Goal: Task Accomplishment & Management: Manage account settings

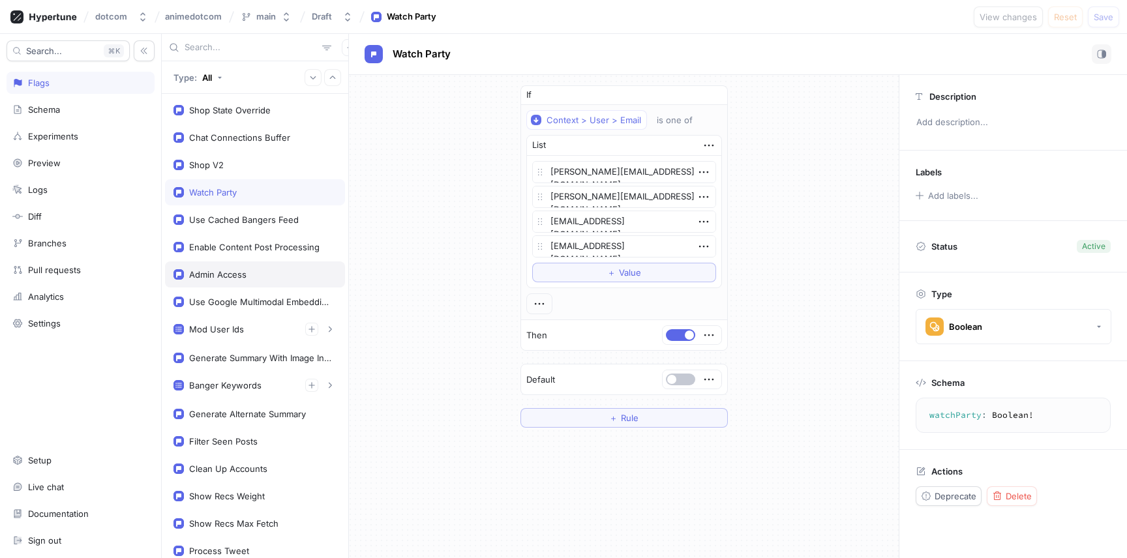
click at [233, 273] on div "Admin Access" at bounding box center [217, 274] width 57 height 10
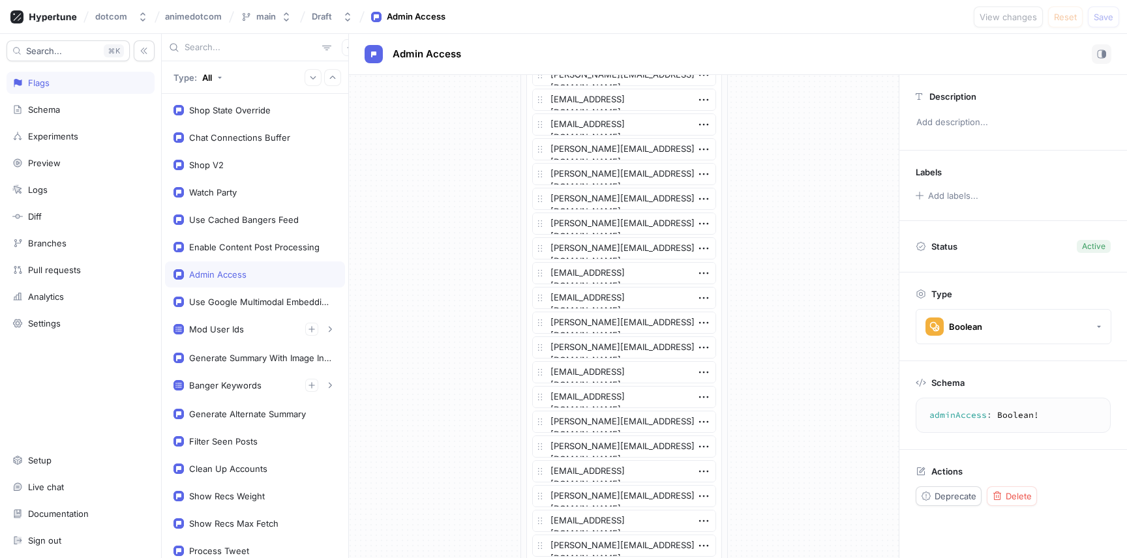
scroll to position [1237, 0]
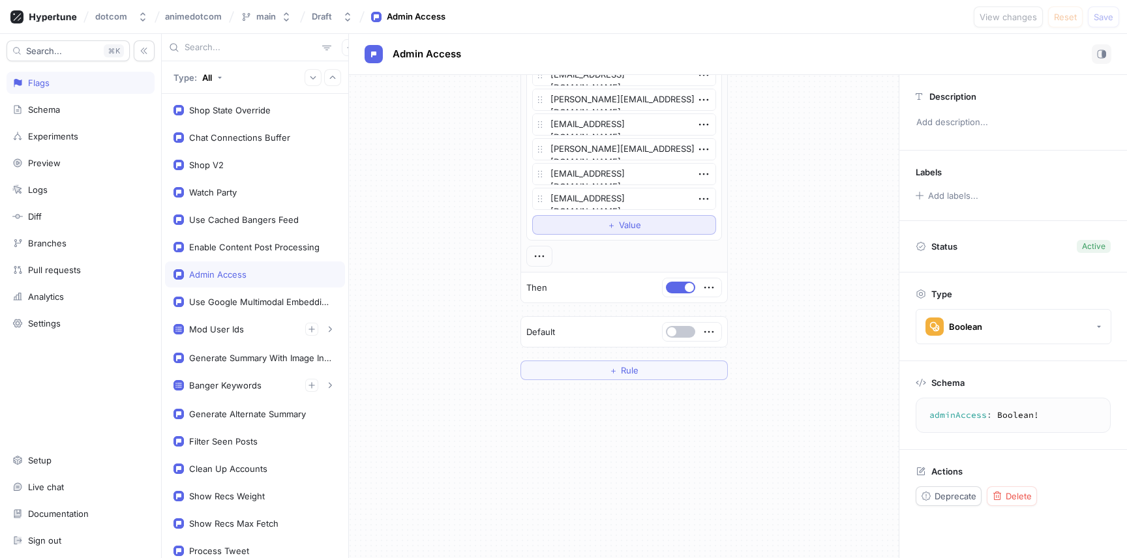
click at [610, 224] on div "＋ Value" at bounding box center [624, 225] width 34 height 8
type textarea "x"
type textarea "j"
type textarea "x"
type textarea "jo"
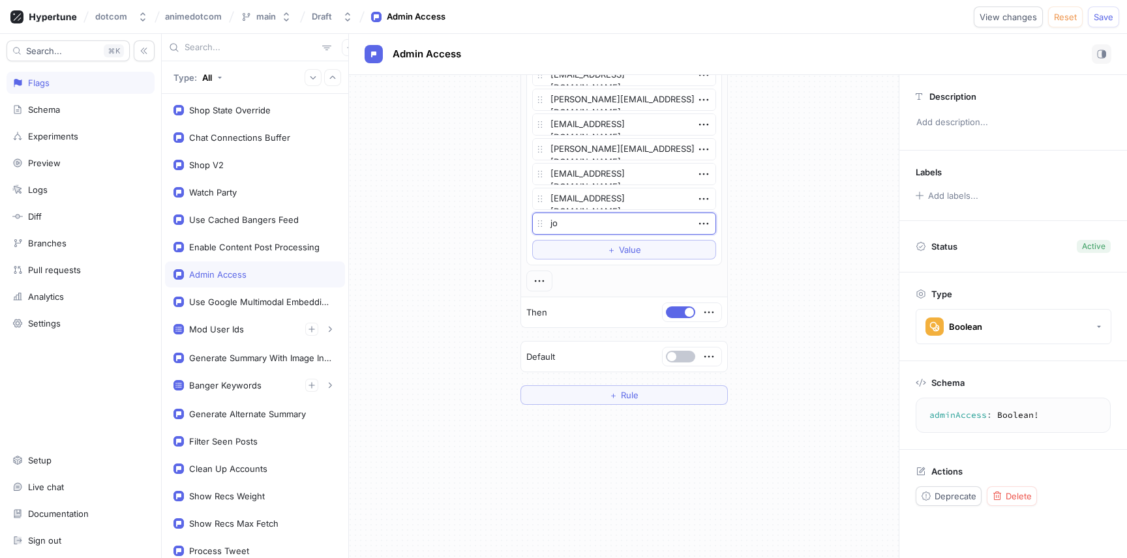
type textarea "x"
type textarea "joa"
type textarea "x"
type textarea "[PERSON_NAME]"
type textarea "x"
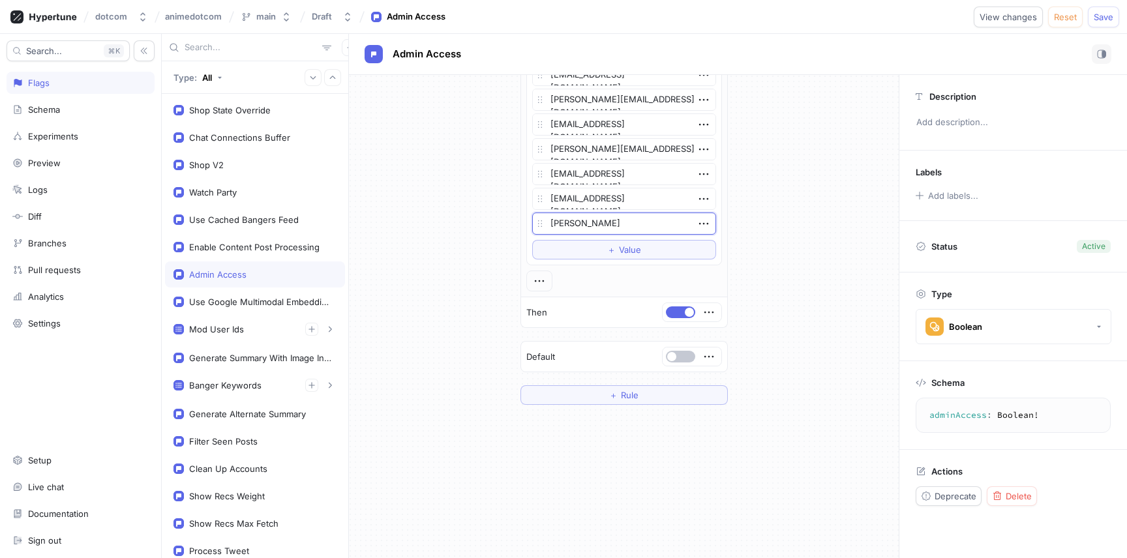
type textarea "[PERSON_NAME]"
type textarea "x"
type textarea "joanned"
type textarea "x"
type textarea "joanneden"
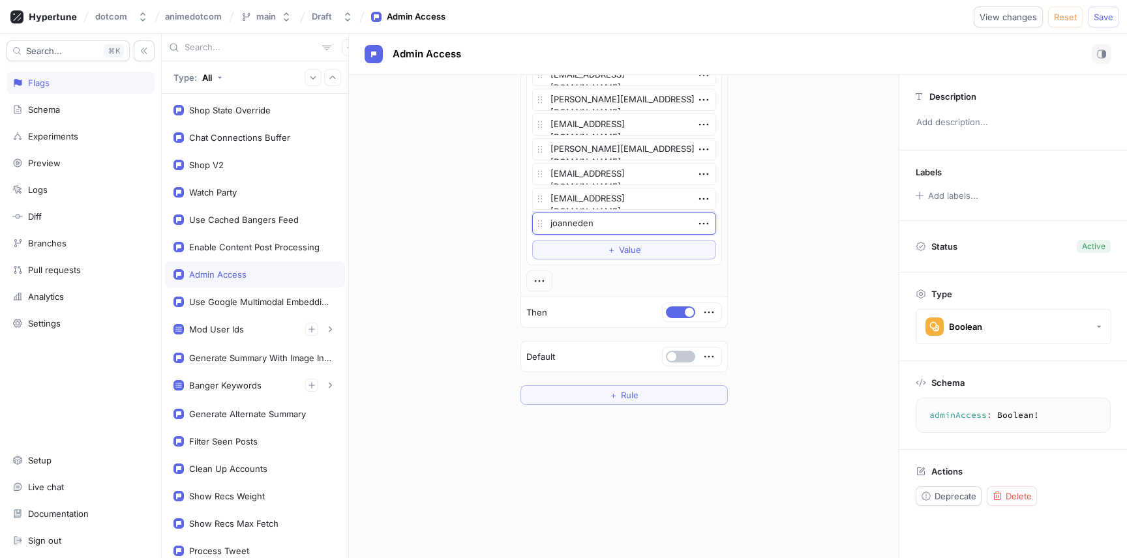
type textarea "x"
type textarea "joannedeng"
type textarea "x"
type textarea "joannedengg"
type textarea "x"
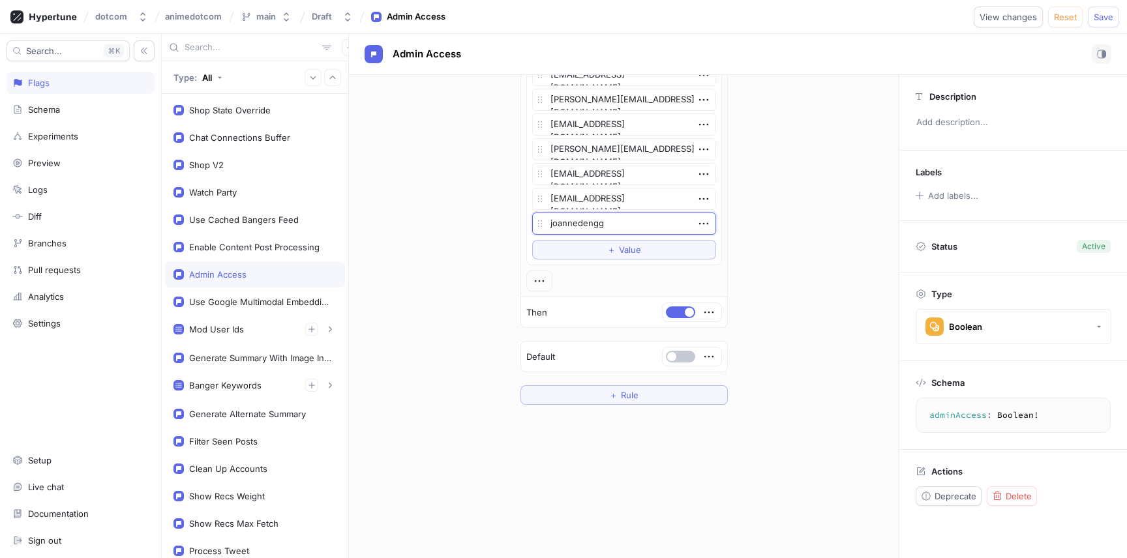
type textarea "joannedengg@"
type textarea "x"
type textarea "joannedengg@g"
type textarea "x"
type textarea "joannedengg@gma"
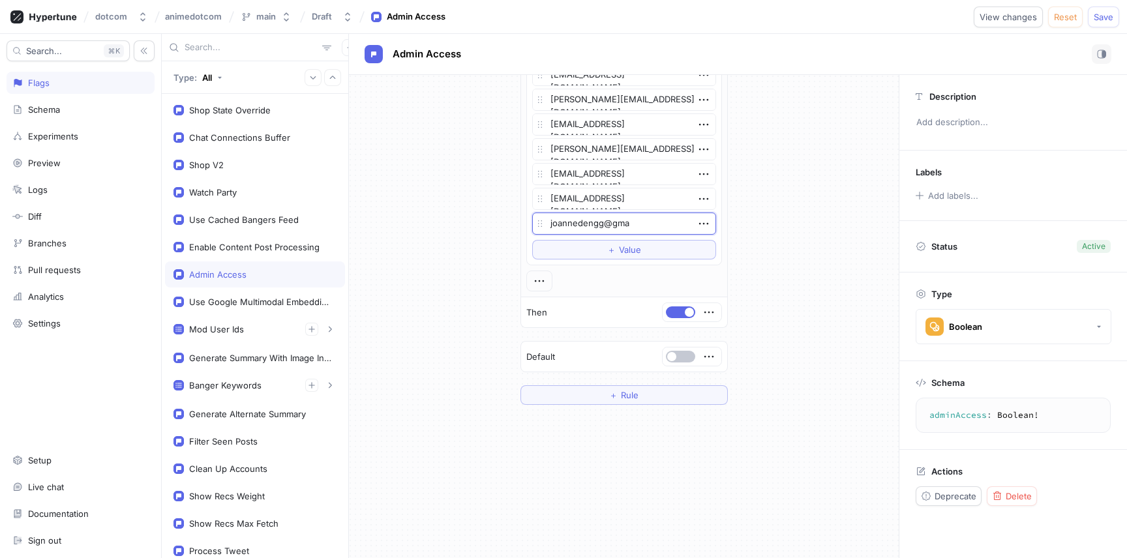
type textarea "x"
type textarea "joannedengg@gmai"
type textarea "x"
type textarea "[EMAIL_ADDRESS]"
type textarea "x"
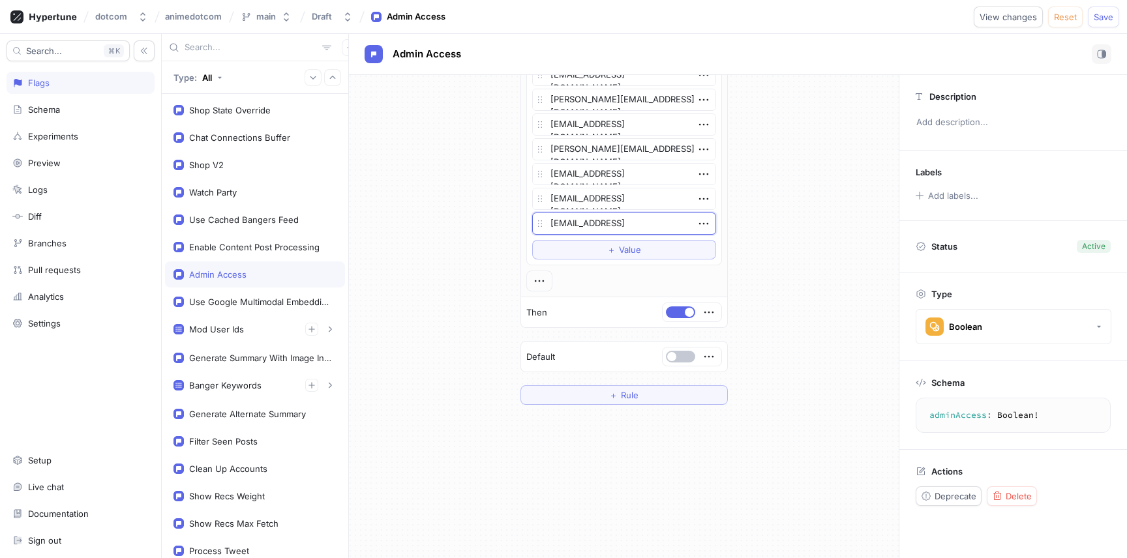
type textarea "[EMAIL_ADDRESS]."
type textarea "x"
type textarea "joannedengg@gmail.c"
type textarea "x"
type textarea "[EMAIL_ADDRESS][DOMAIN_NAME]"
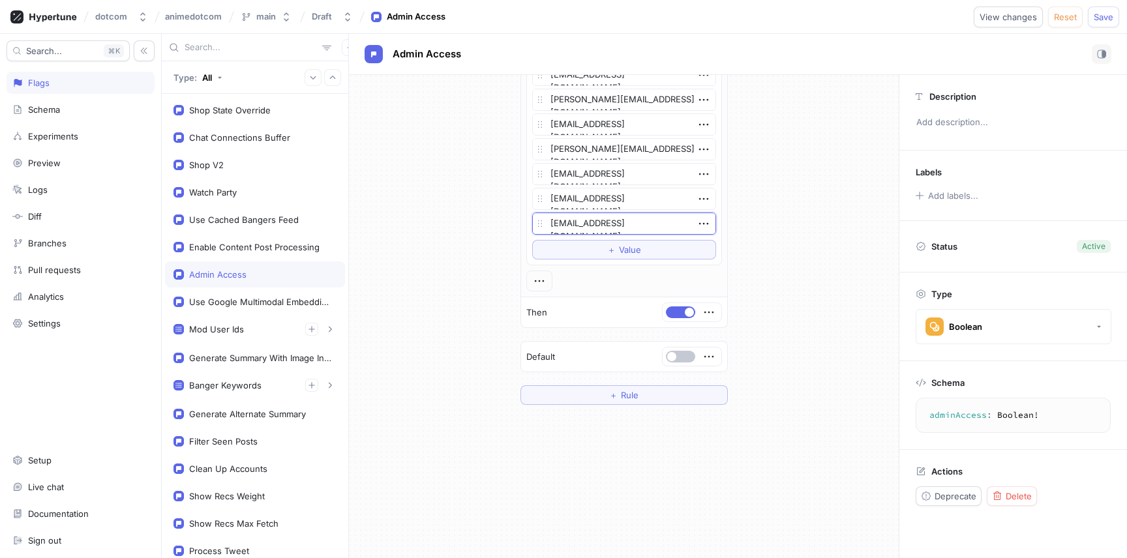
type textarea "x"
type textarea "[EMAIL_ADDRESS][DOMAIN_NAME]"
click at [1120, 14] on div "dotcom animedotcom main Draft Admin Access View changes Reset Save" at bounding box center [563, 17] width 1127 height 34
click at [1109, 14] on span "Save" at bounding box center [1104, 17] width 20 height 8
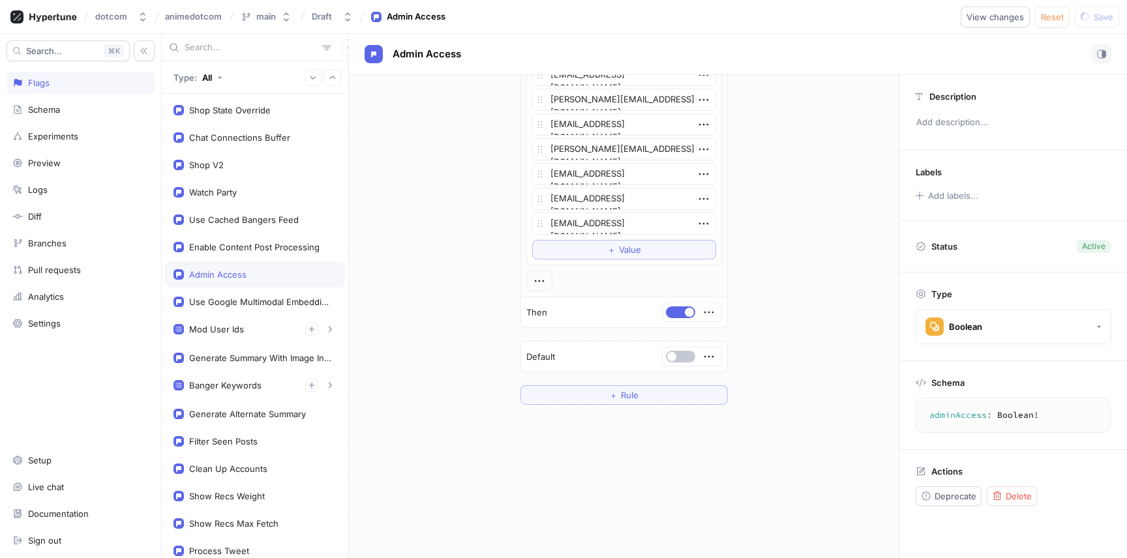
type textarea "x"
